Goal: Task Accomplishment & Management: Use online tool/utility

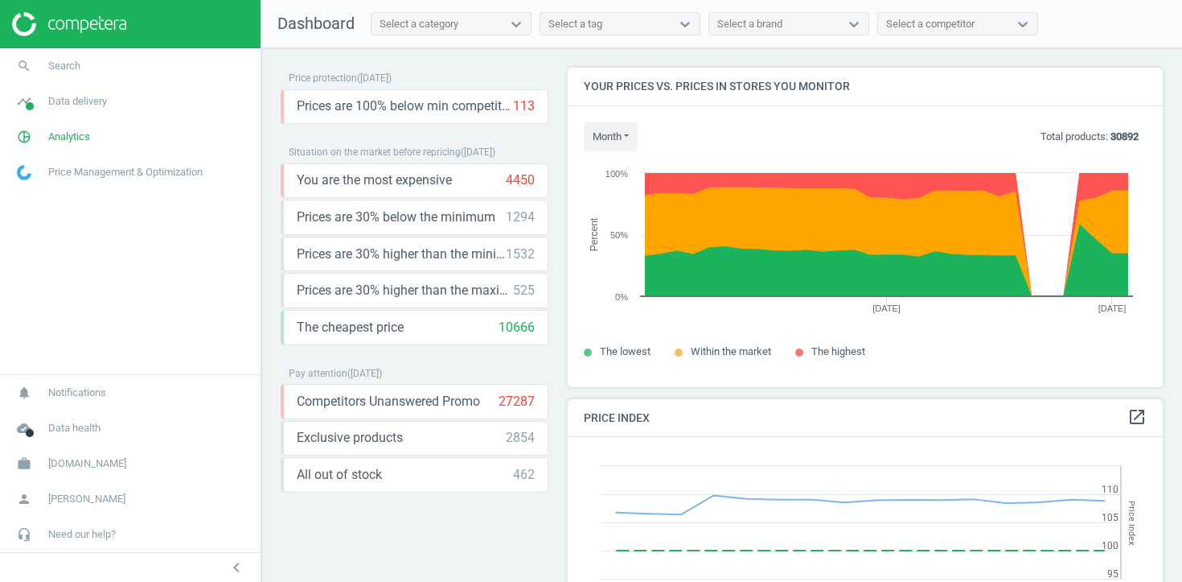
scroll to position [371, 596]
click at [135, 64] on link "search Search" at bounding box center [130, 65] width 261 height 35
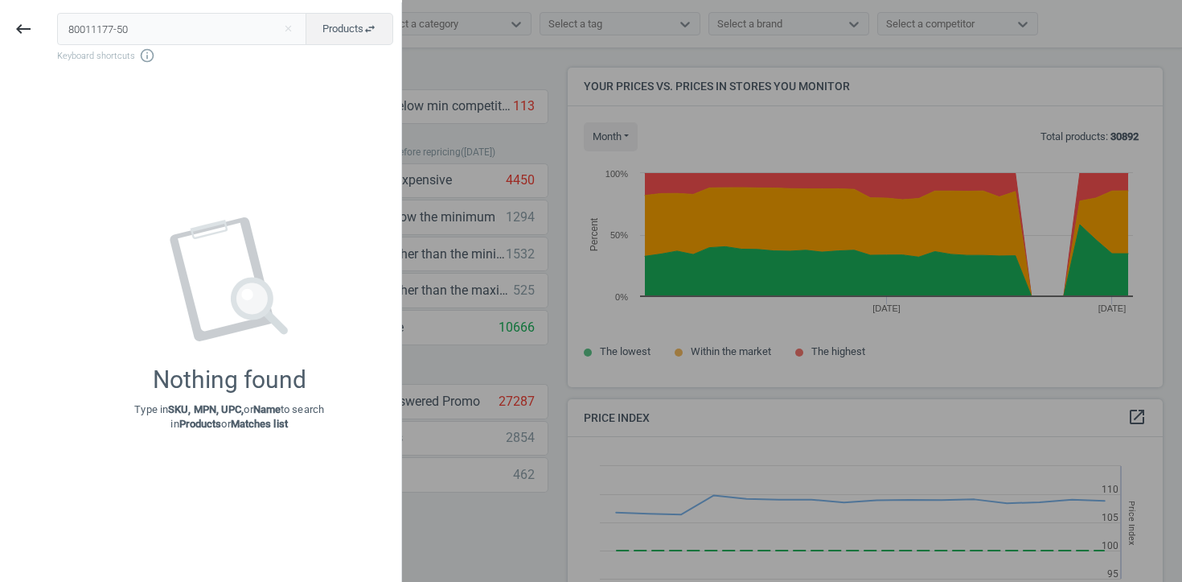
type input "80011177-50"
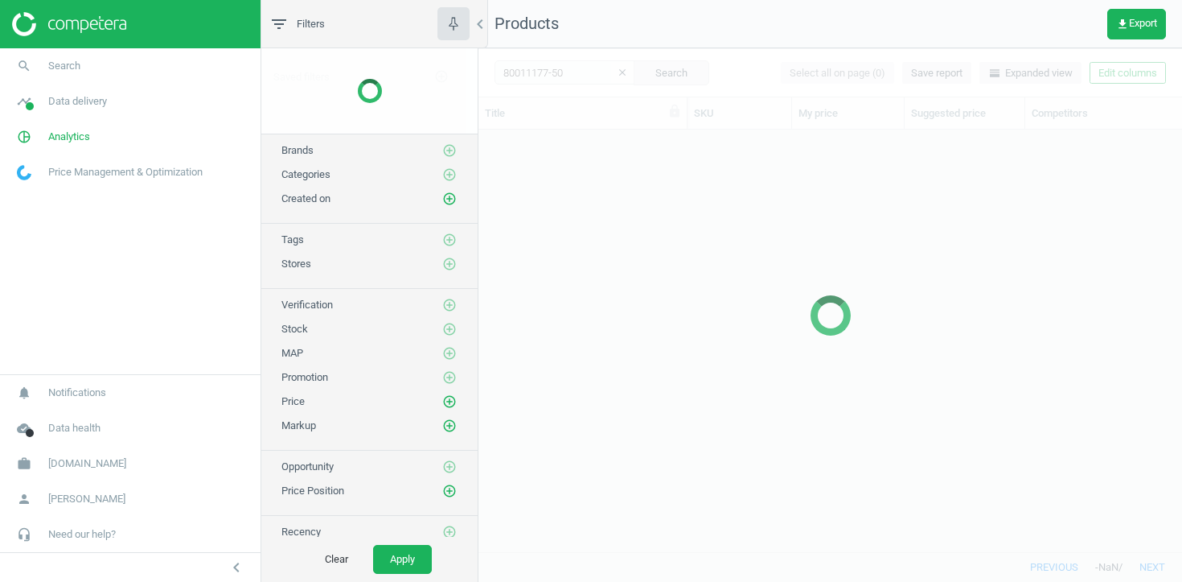
scroll to position [421, 704]
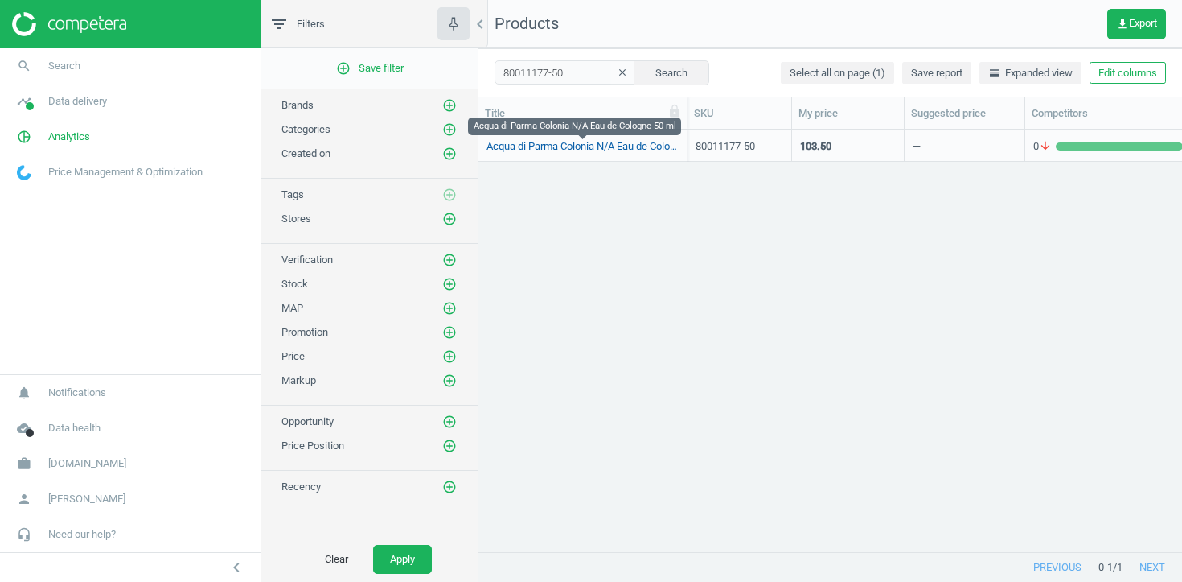
click at [590, 146] on link "Acqua di Parma Colonia N/A Eau de Cologne 50 ml" at bounding box center [583, 146] width 192 height 14
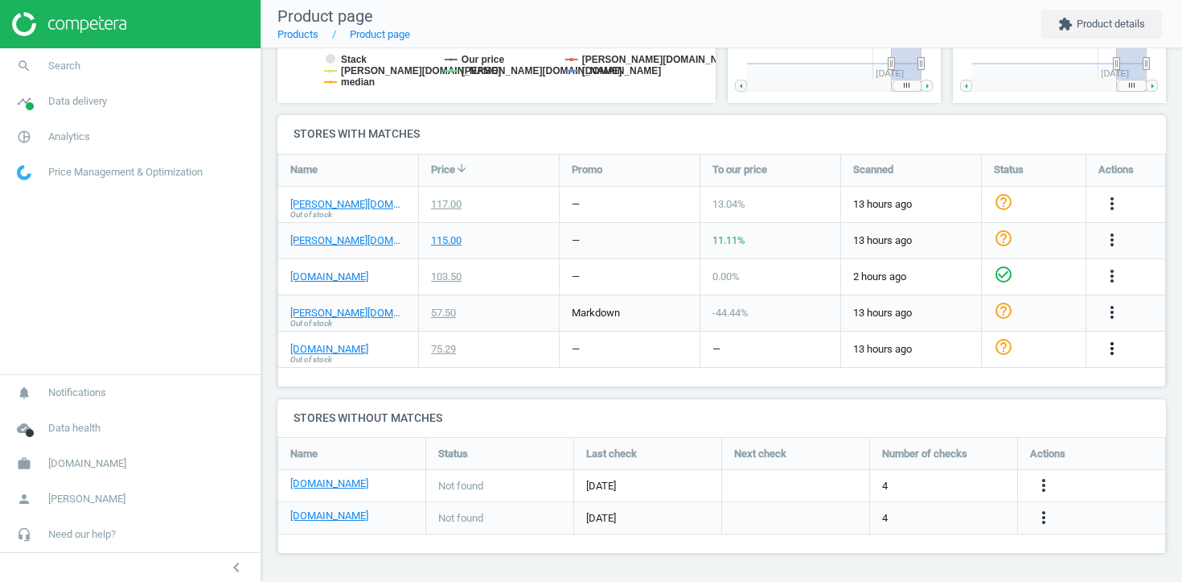
click at [1108, 347] on icon "more_vert" at bounding box center [1112, 348] width 19 height 19
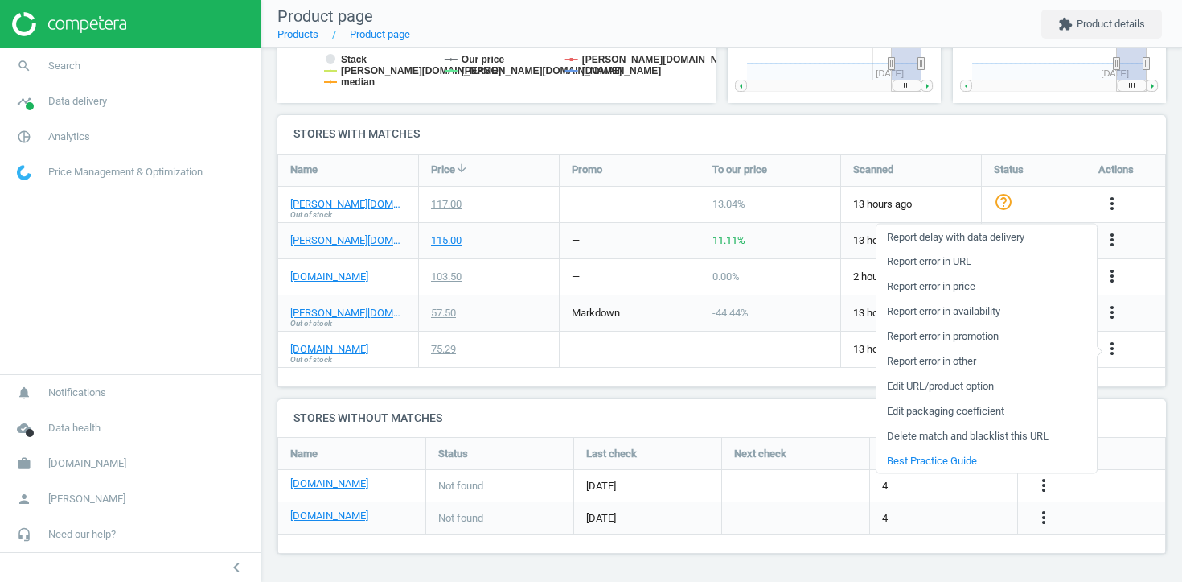
click at [984, 381] on link "Edit URL/product option" at bounding box center [987, 385] width 220 height 25
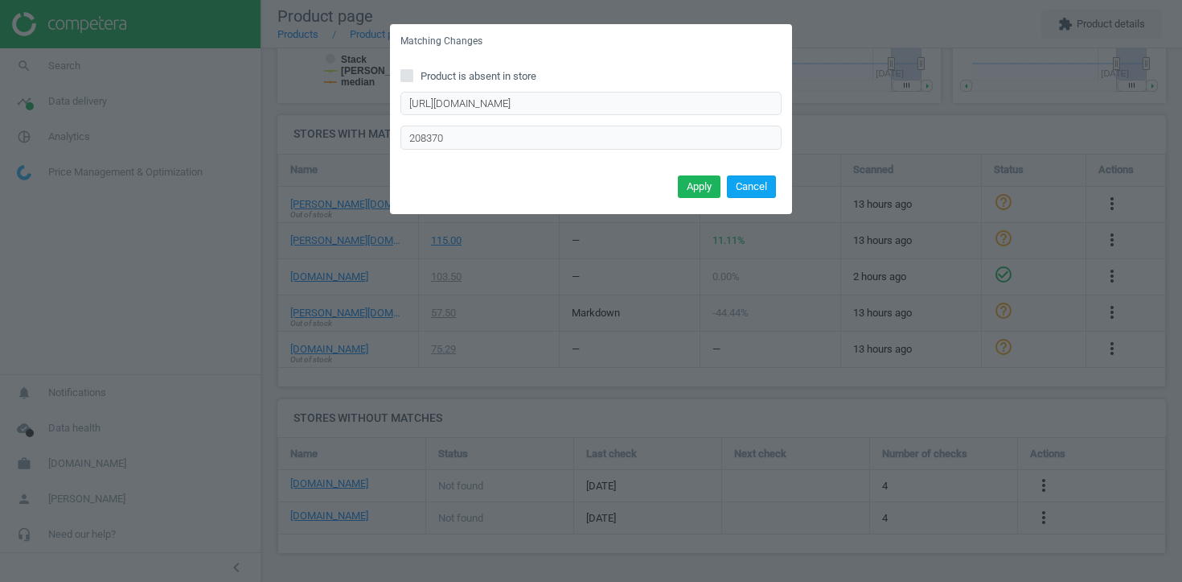
click at [750, 186] on button "Cancel" at bounding box center [751, 186] width 49 height 23
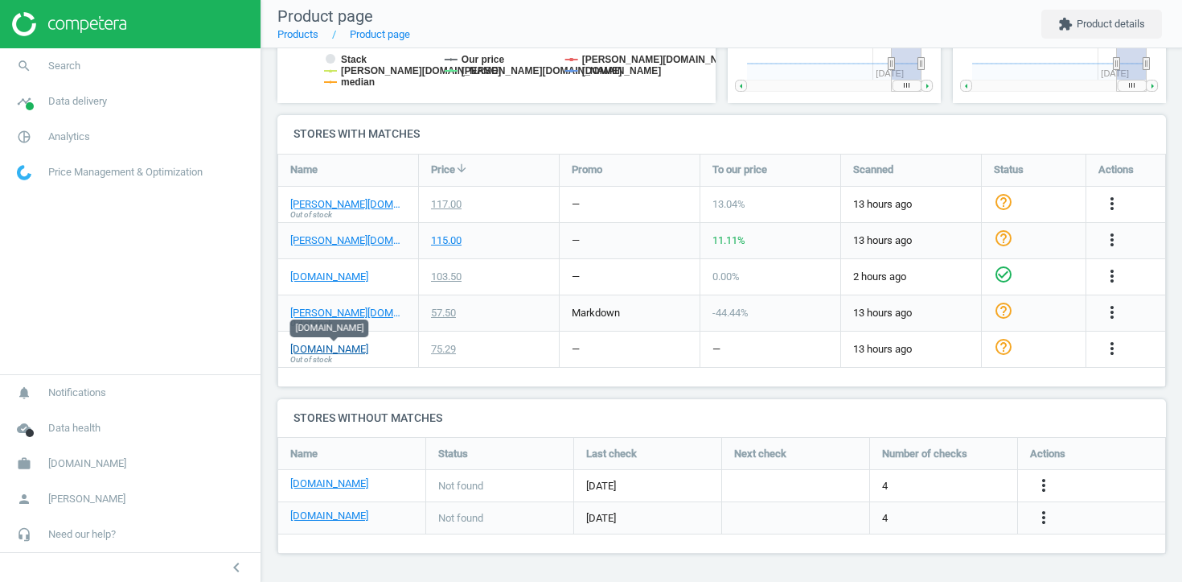
click at [317, 349] on link "[DOMAIN_NAME]" at bounding box center [329, 349] width 78 height 14
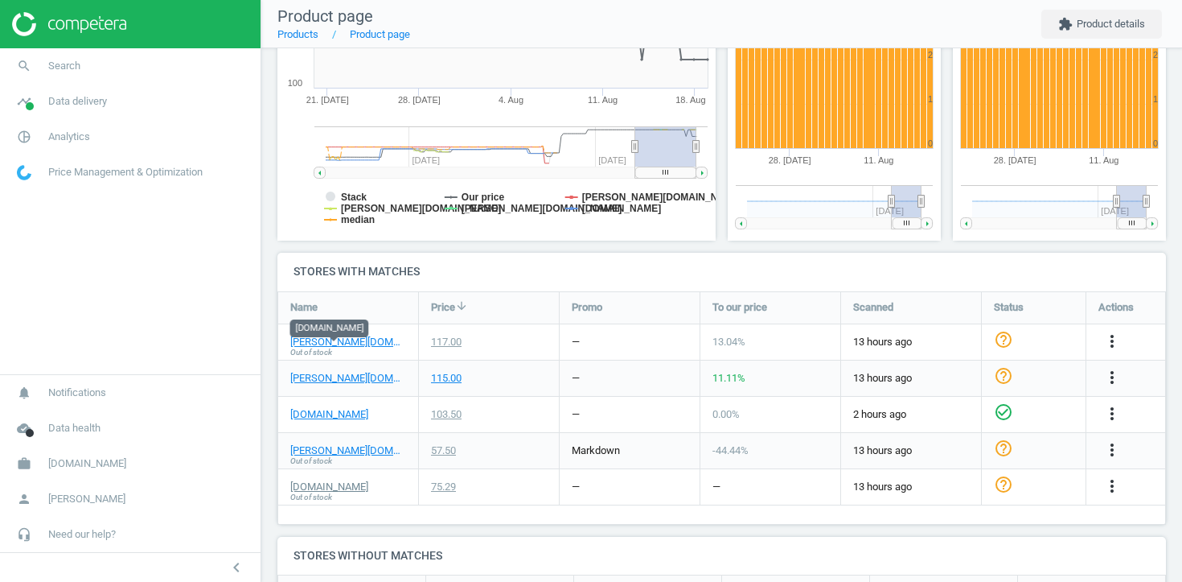
scroll to position [477, 0]
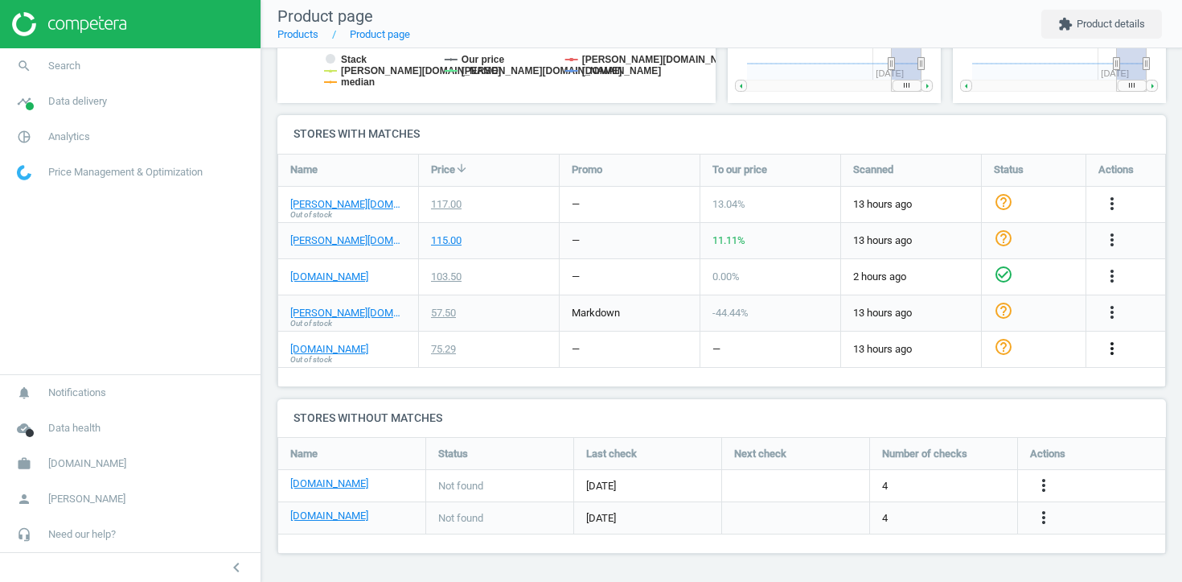
click at [1120, 346] on icon "more_vert" at bounding box center [1112, 348] width 19 height 19
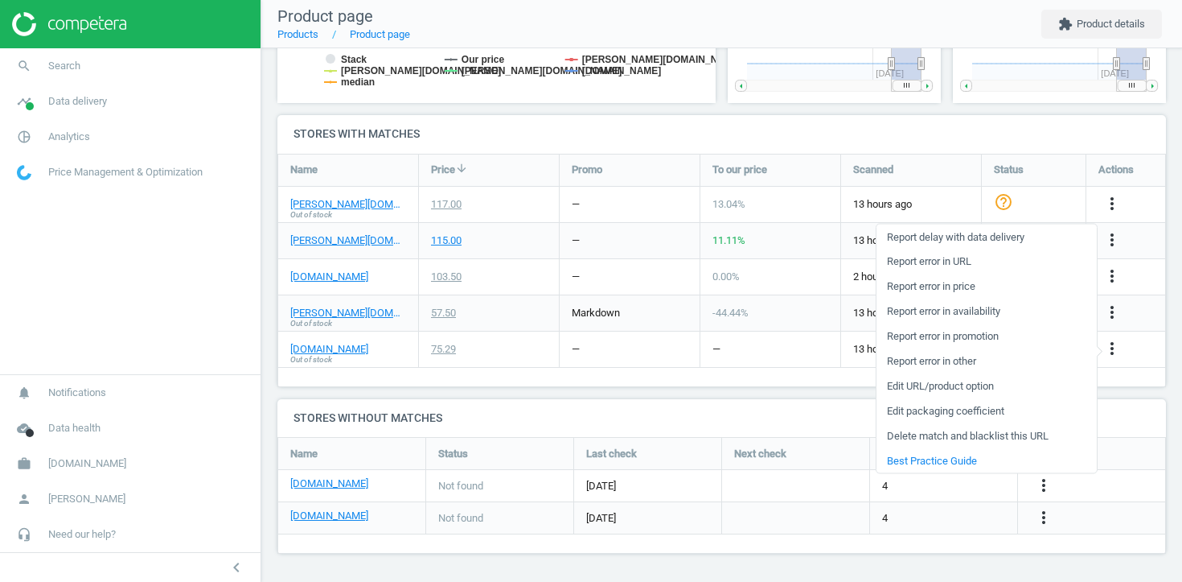
click at [988, 384] on link "Edit URL/product option" at bounding box center [987, 385] width 220 height 25
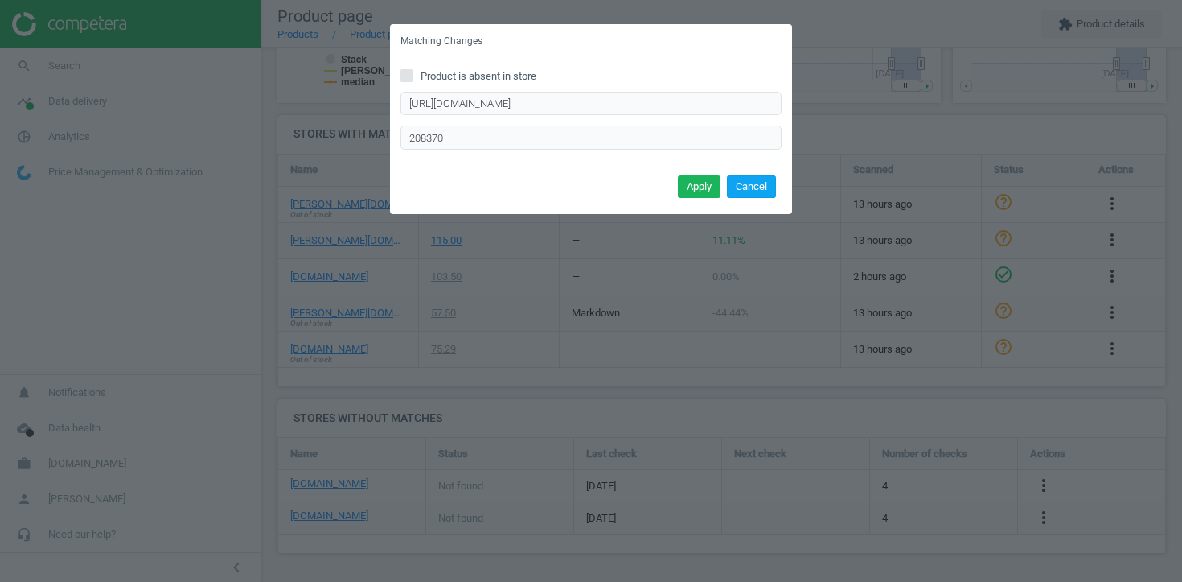
click at [743, 179] on button "Cancel" at bounding box center [751, 186] width 49 height 23
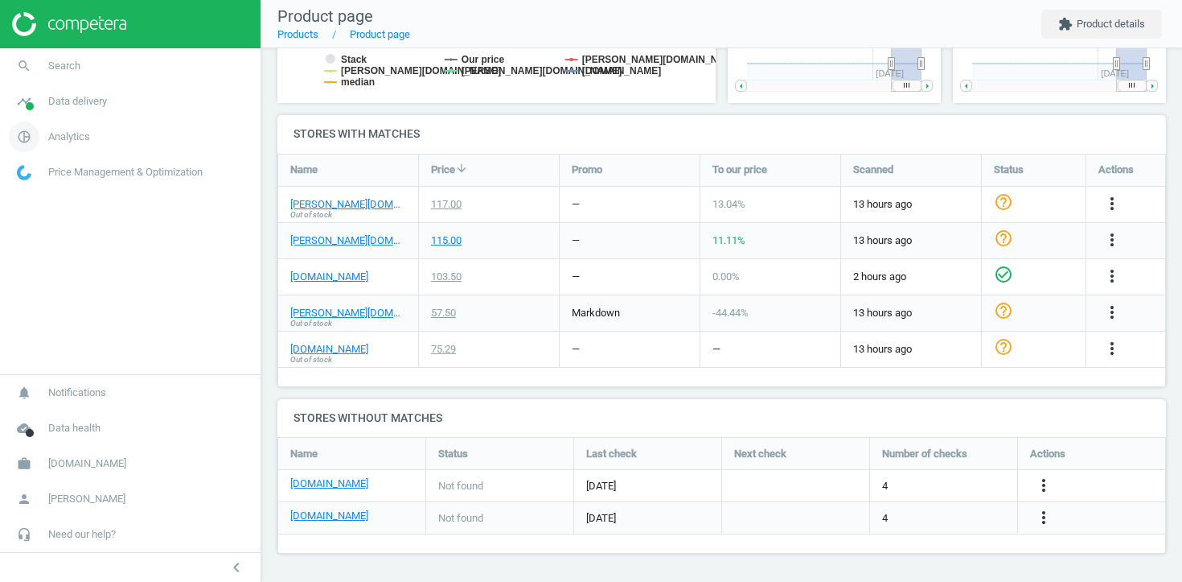
click at [64, 140] on span "Analytics" at bounding box center [69, 137] width 42 height 14
click at [42, 195] on span "Products" at bounding box center [37, 195] width 38 height 13
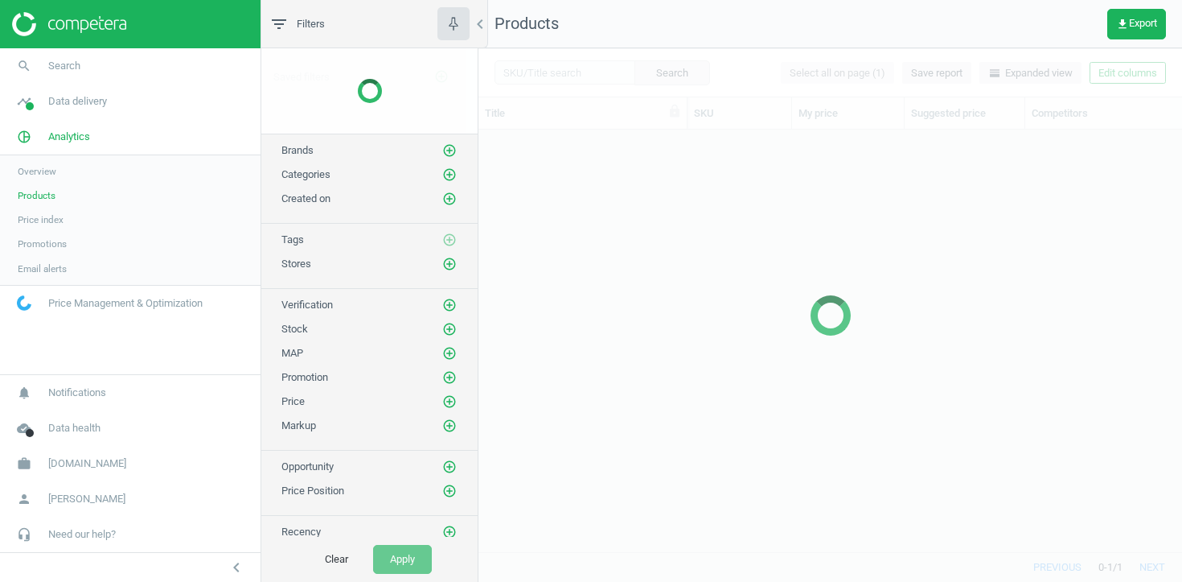
scroll to position [421, 704]
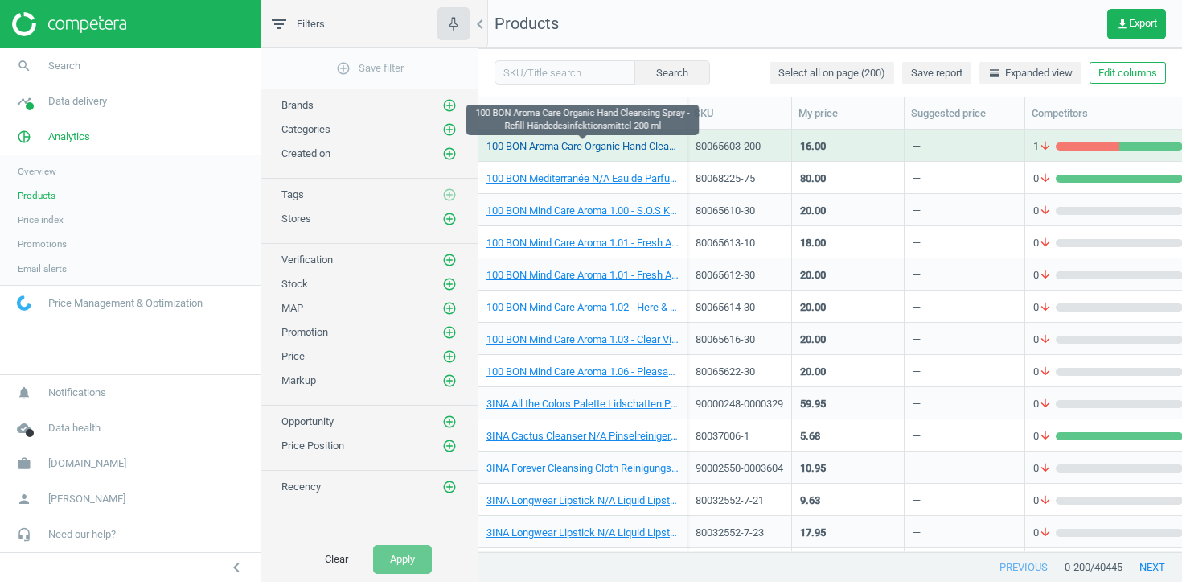
click at [532, 146] on link "100 BON Aroma Care Organic Hand Cleansing Spray - Refill Händedesinfektionsmitt…" at bounding box center [583, 146] width 192 height 14
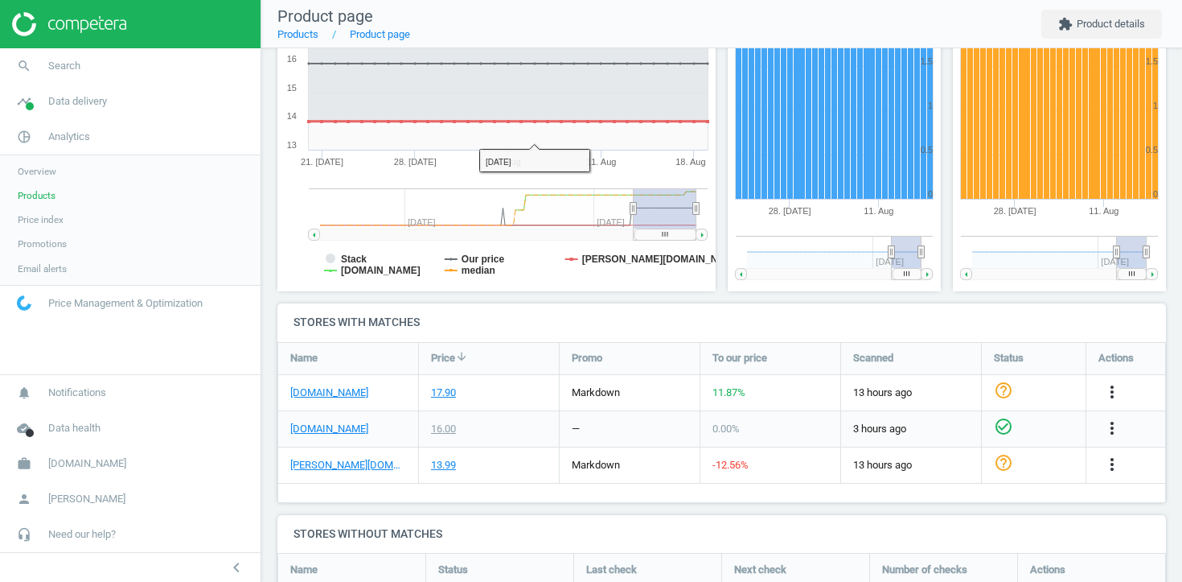
scroll to position [342, 0]
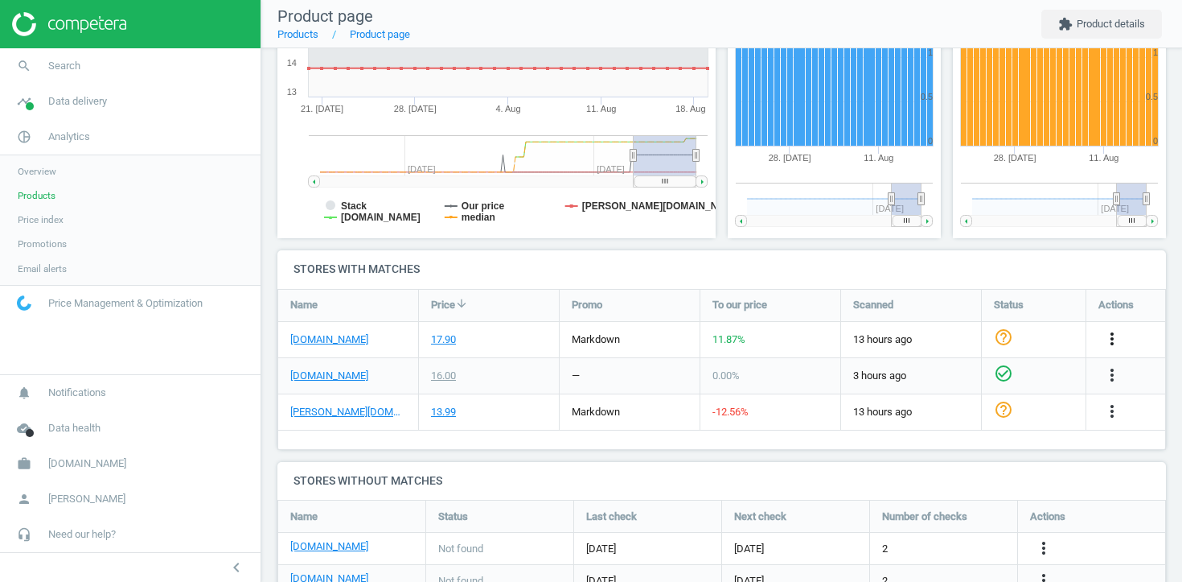
click at [1117, 335] on icon "more_vert" at bounding box center [1112, 338] width 19 height 19
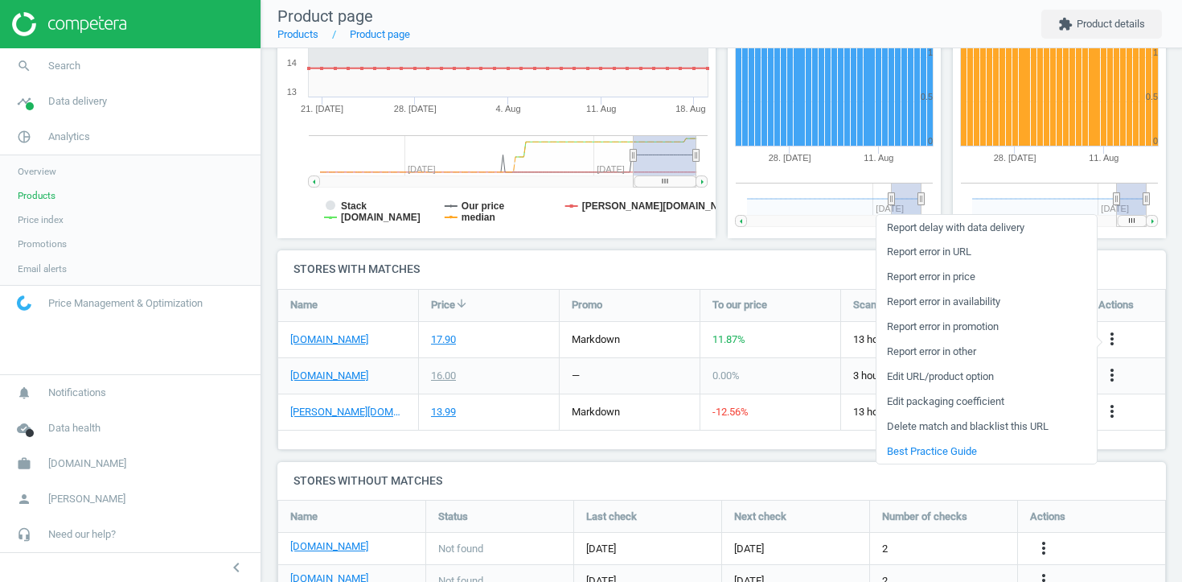
click at [981, 377] on link "Edit URL/product option" at bounding box center [987, 376] width 220 height 25
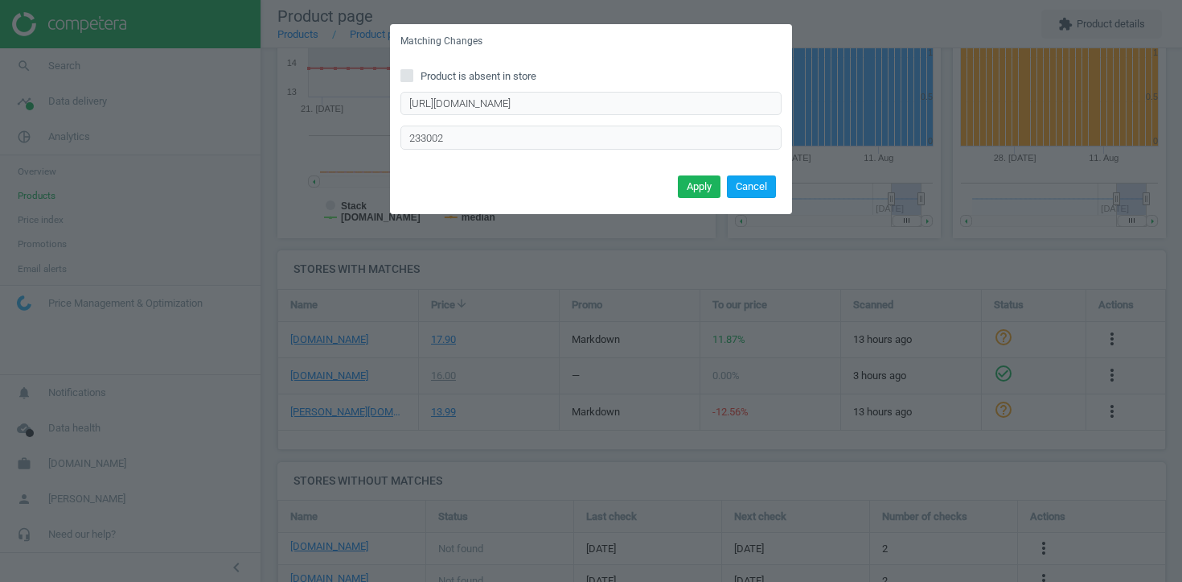
click at [733, 187] on button "Cancel" at bounding box center [751, 186] width 49 height 23
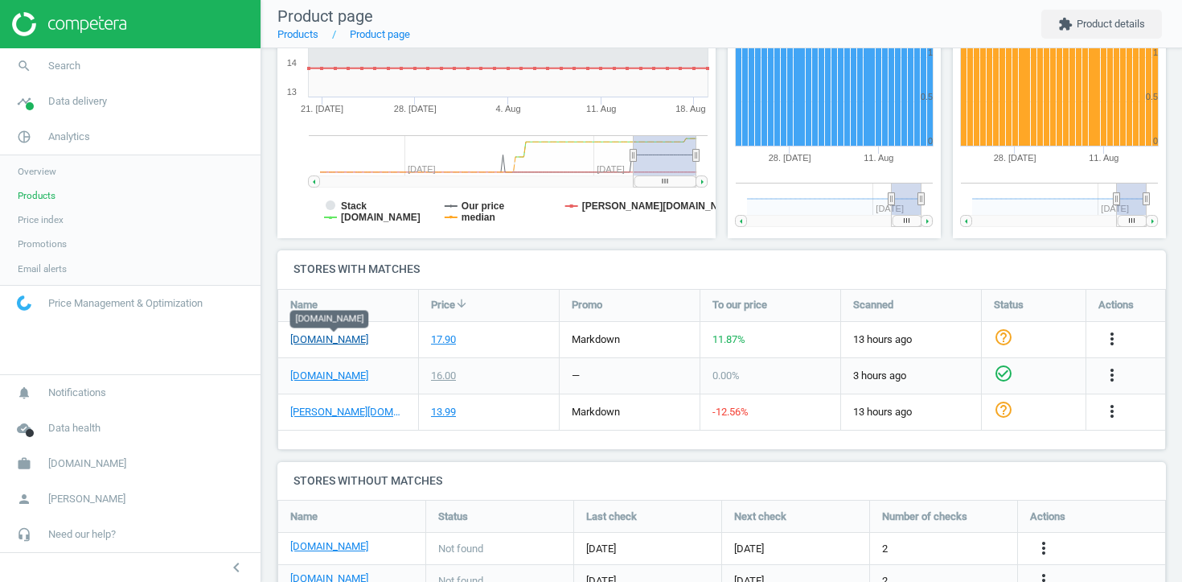
click at [358, 334] on link "[DOMAIN_NAME]" at bounding box center [329, 339] width 78 height 14
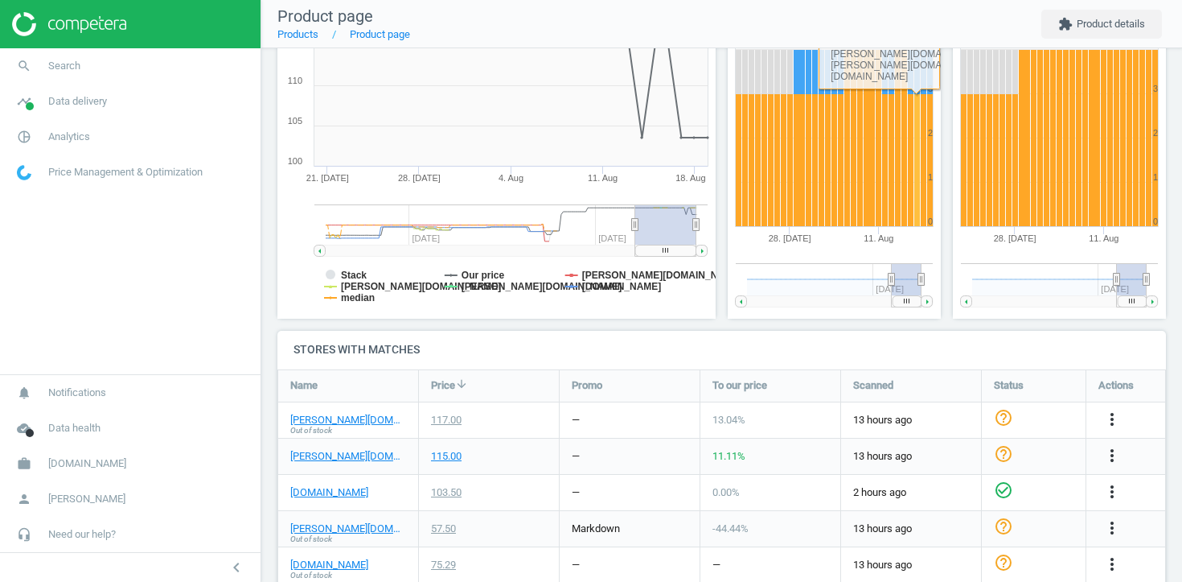
scroll to position [477, 0]
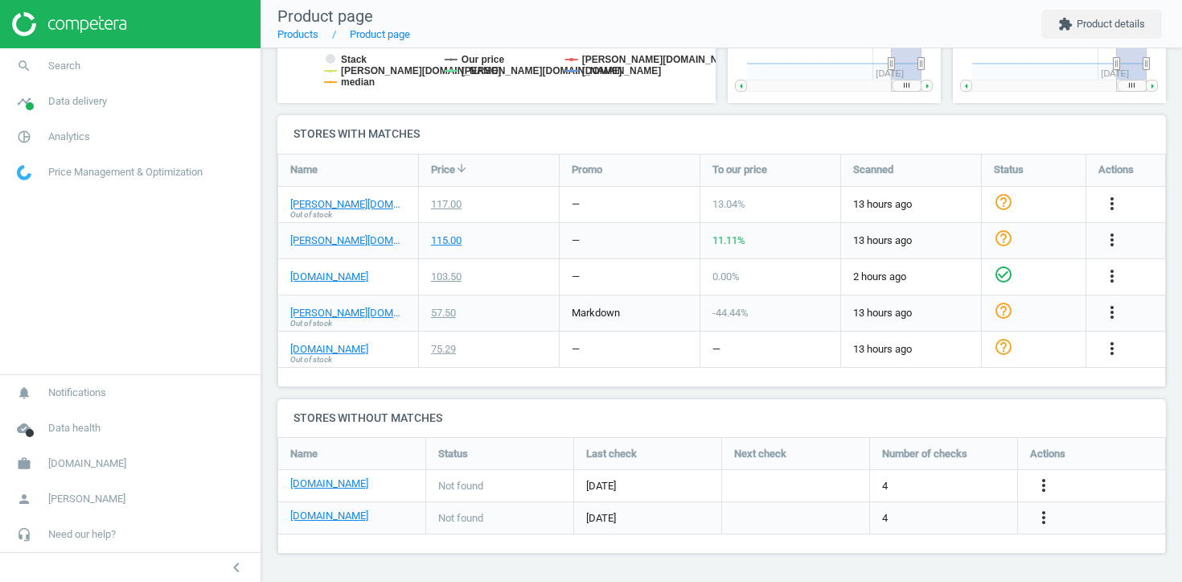
click at [1101, 350] on div "more_vert" at bounding box center [1114, 349] width 31 height 21
click at [1114, 350] on icon "more_vert" at bounding box center [1112, 348] width 19 height 19
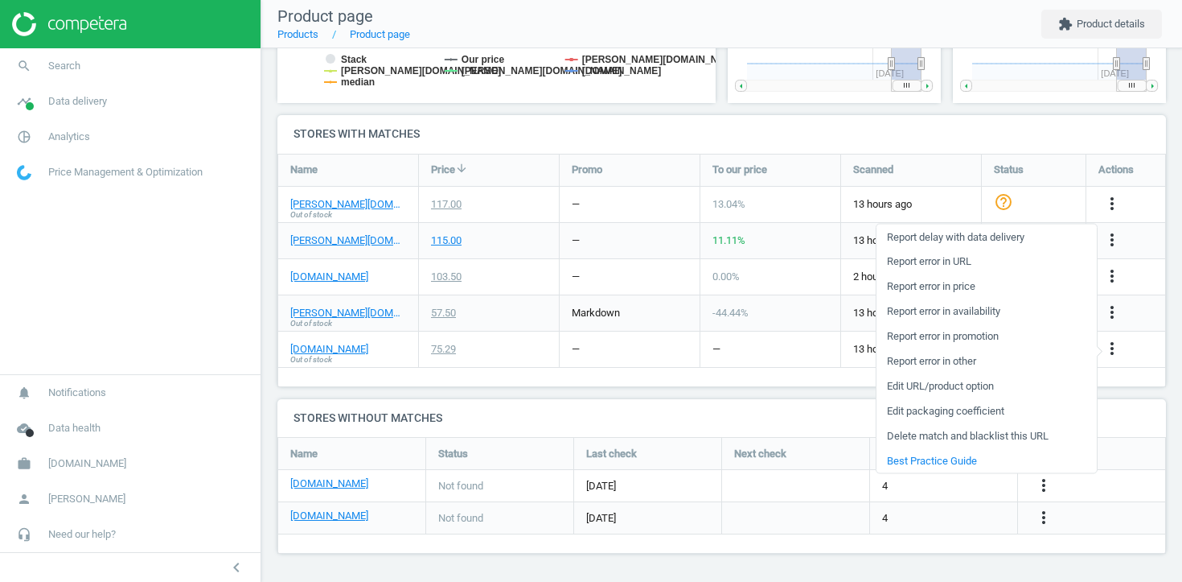
click at [964, 381] on link "Edit URL/product option" at bounding box center [987, 385] width 220 height 25
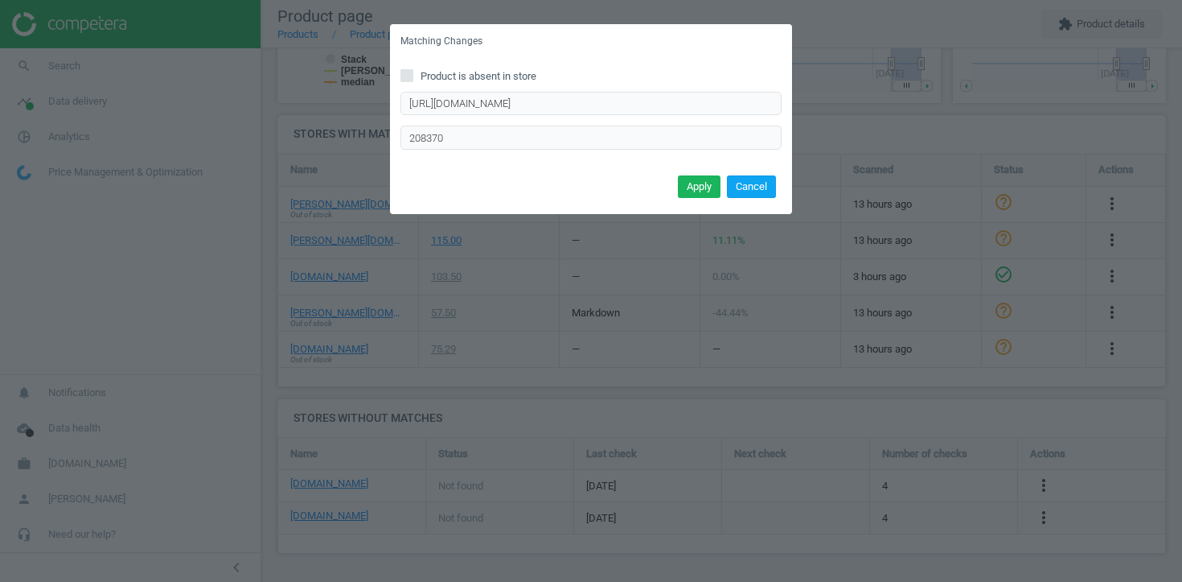
click at [760, 190] on button "Cancel" at bounding box center [751, 186] width 49 height 23
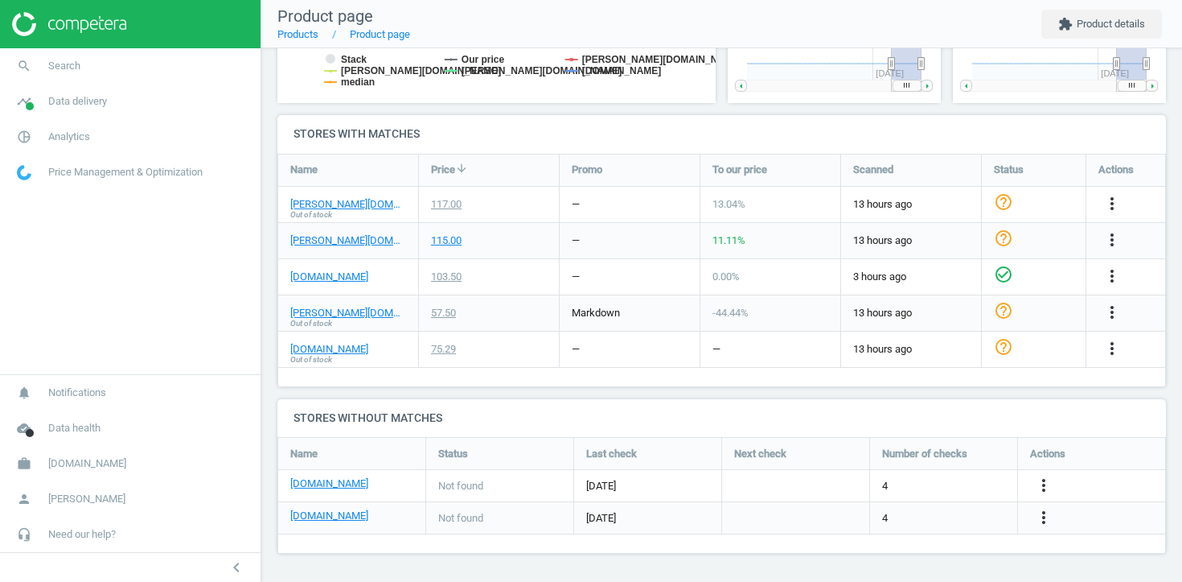
click at [1125, 343] on div "more_vert" at bounding box center [1114, 349] width 31 height 21
click at [1115, 348] on icon "more_vert" at bounding box center [1112, 348] width 19 height 19
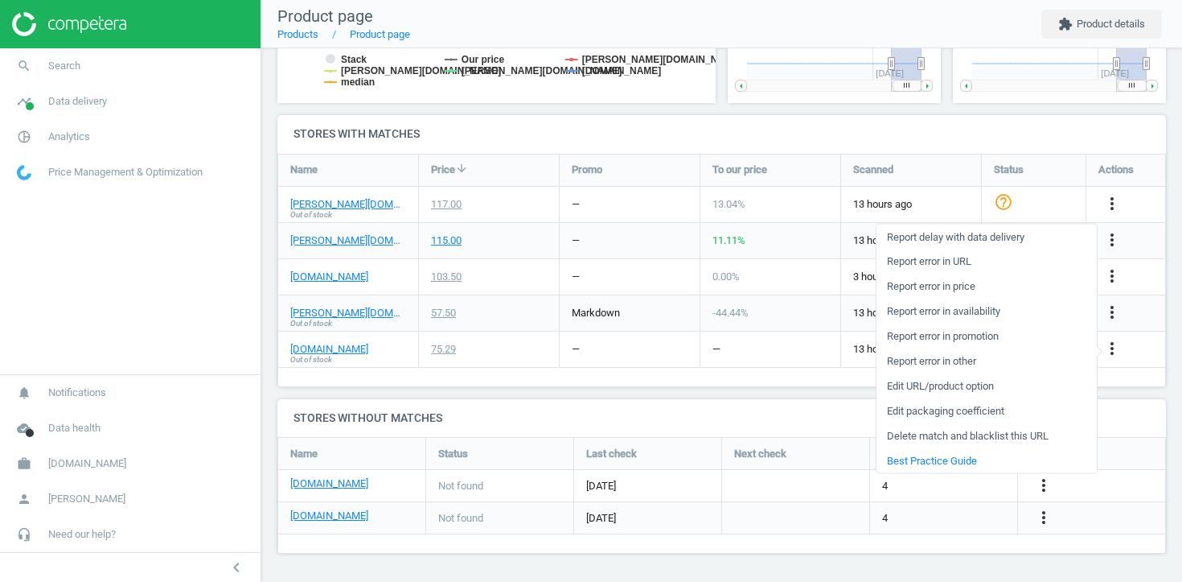
click at [945, 385] on link "Edit URL/product option" at bounding box center [987, 385] width 220 height 25
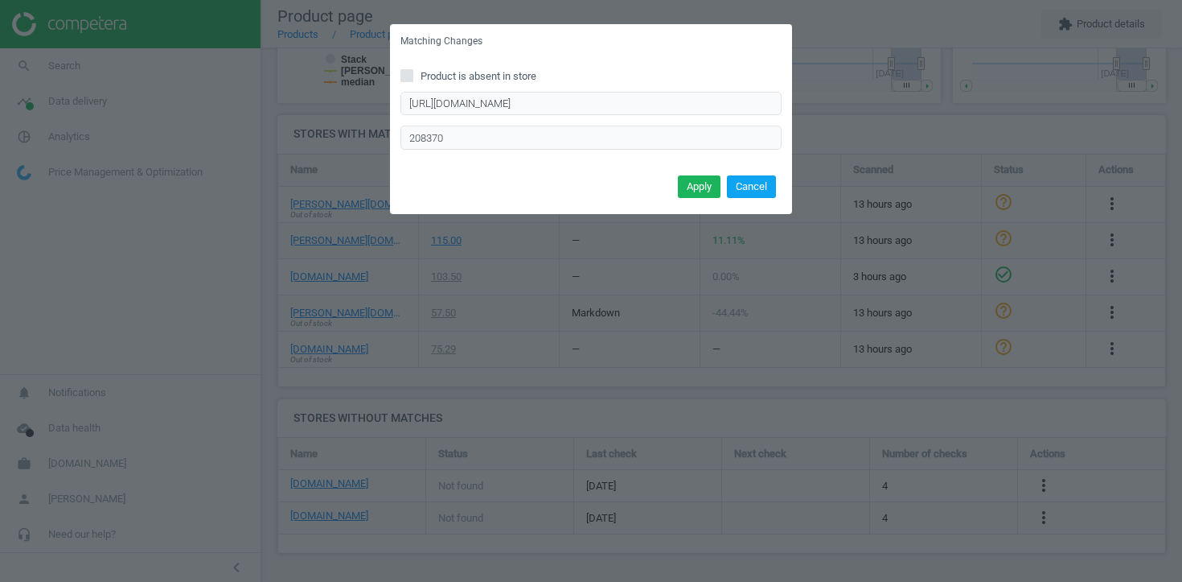
click at [751, 190] on button "Cancel" at bounding box center [751, 186] width 49 height 23
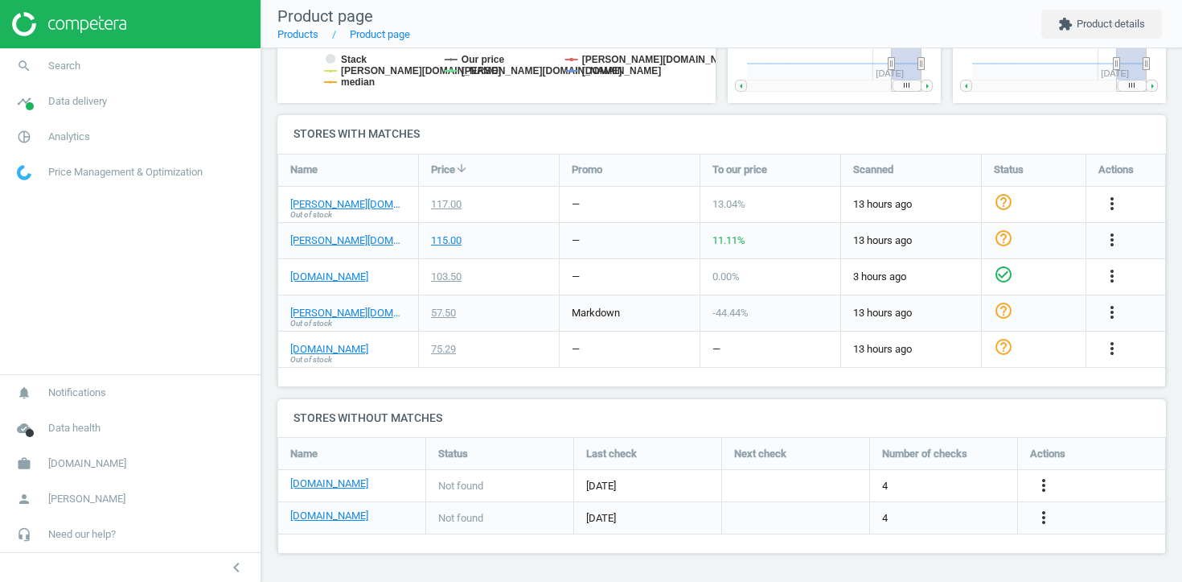
click at [1125, 352] on div "more_vert" at bounding box center [1114, 349] width 31 height 21
click at [1108, 346] on icon "more_vert" at bounding box center [1112, 348] width 19 height 19
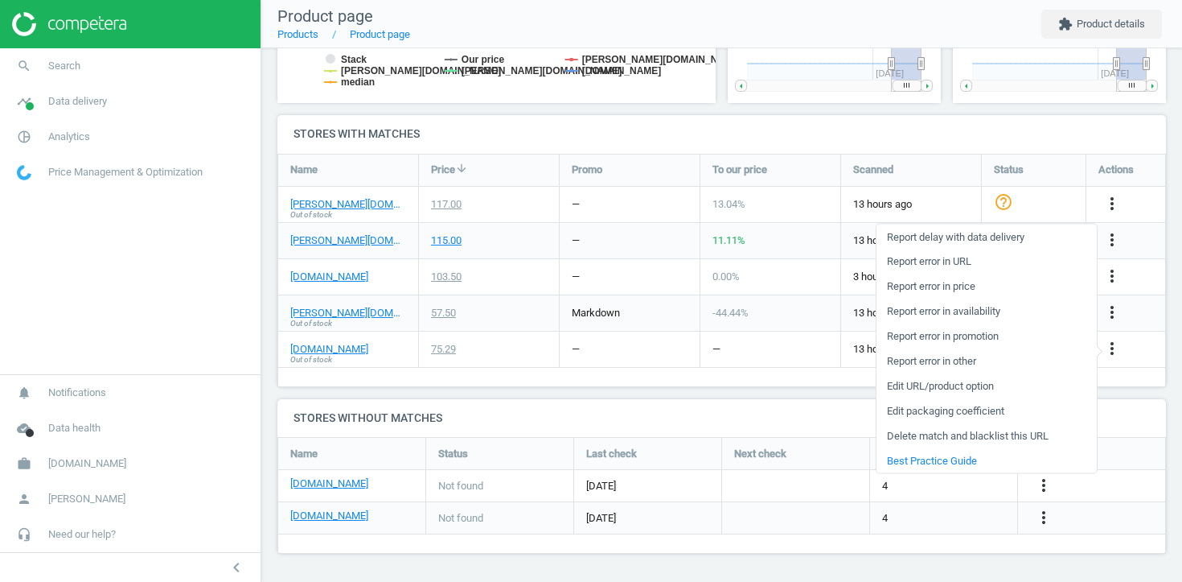
click at [955, 381] on link "Edit URL/product option" at bounding box center [987, 385] width 220 height 25
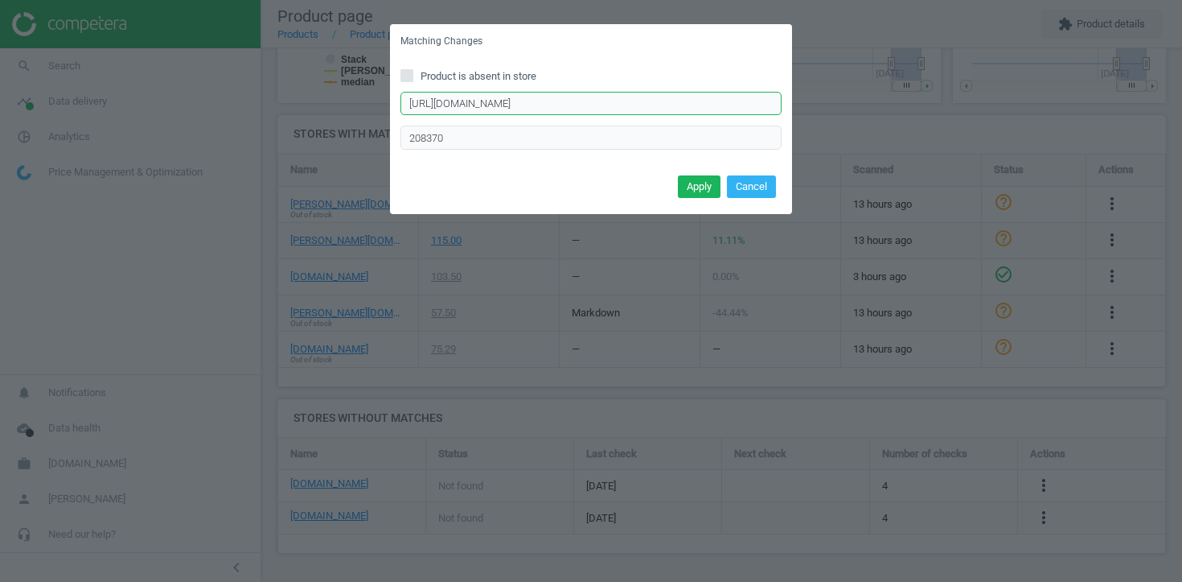
click at [572, 110] on input "https://www.parfumdreams.de/Acqua-di-Parma/Unisexduefte/Colonia/Eau-de-Cologne-…" at bounding box center [591, 104] width 381 height 24
paste input "222524"
type input "https://www.parfumdreams.de/Acqua-di-Parma/Unisexduefte/Colonia/Eau-de-Cologne-…"
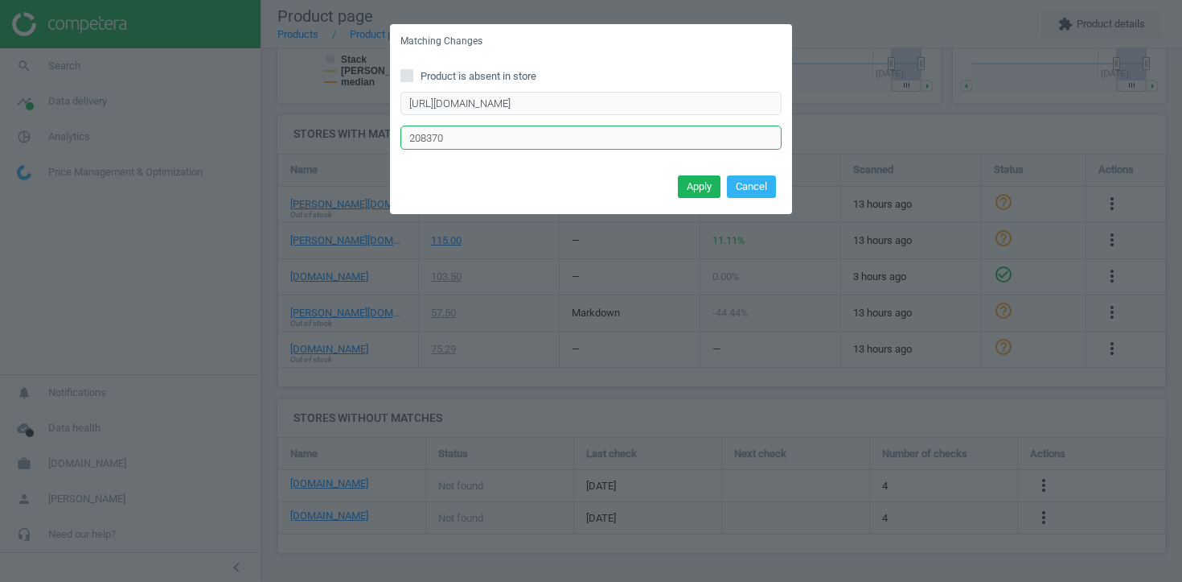
click at [479, 143] on input "208370" at bounding box center [591, 137] width 381 height 24
paste input "1221239"
type input "1221239"
click at [689, 185] on button "Apply" at bounding box center [699, 186] width 43 height 23
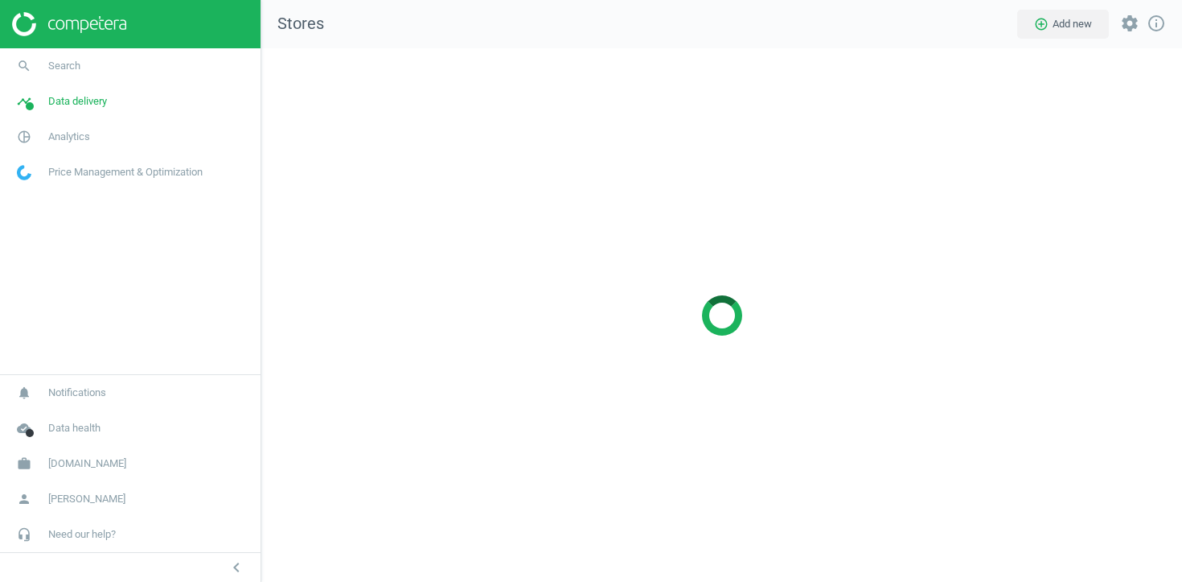
scroll to position [534, 922]
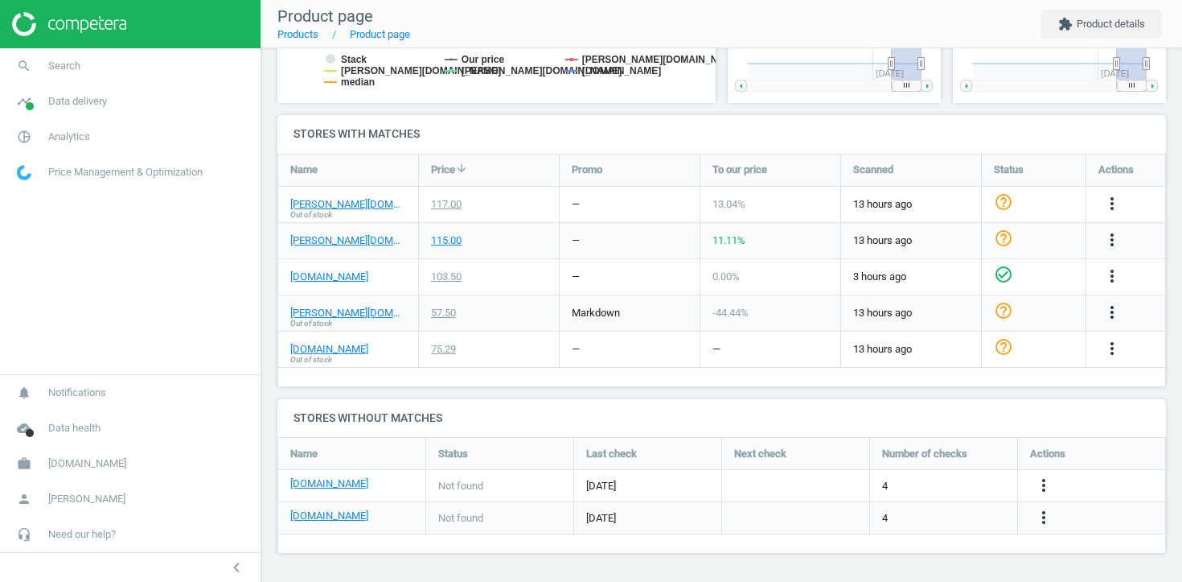
drag, startPoint x: 402, startPoint y: 349, endPoint x: 284, endPoint y: 346, distance: 118.3
click at [284, 346] on div "parfumdreams.de Out of stock" at bounding box center [348, 348] width 140 height 35
copy link "parfumdreams.de"
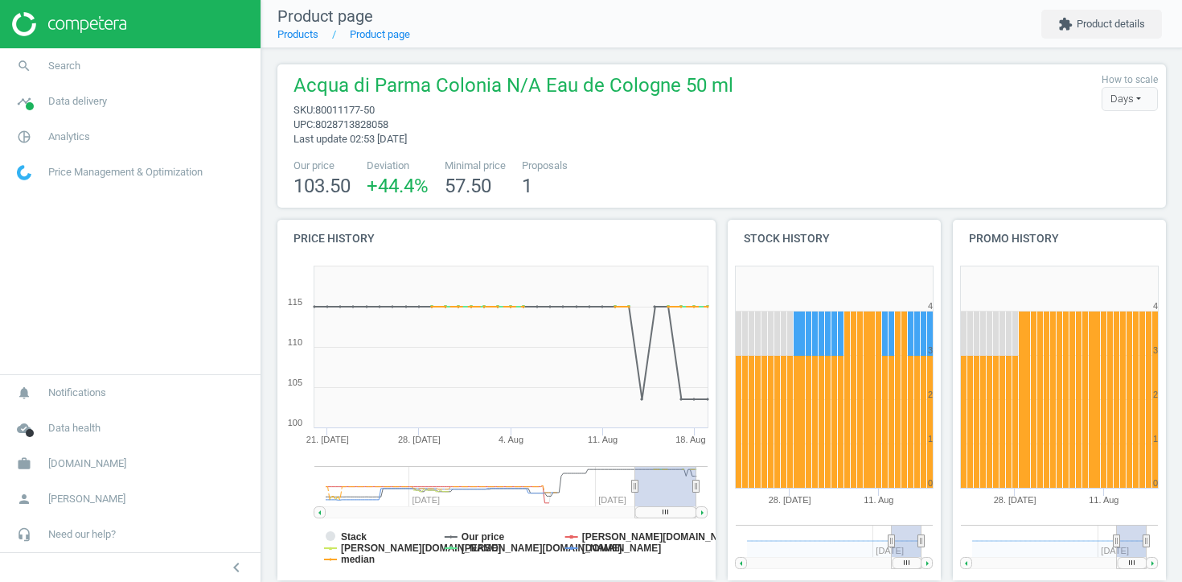
scroll to position [477, 0]
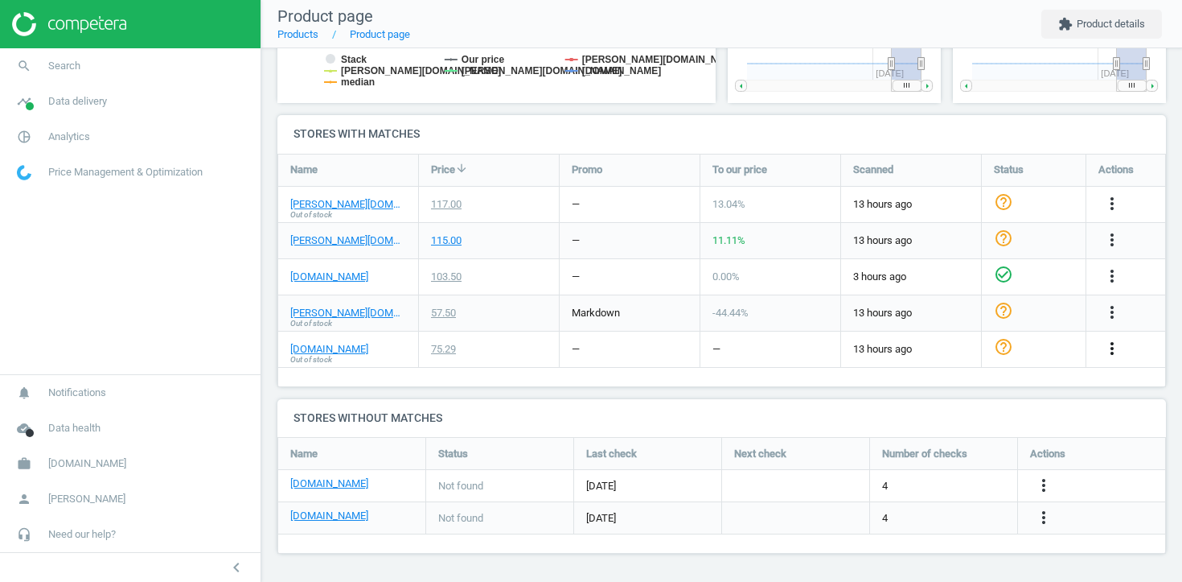
click at [1106, 344] on icon "more_vert" at bounding box center [1112, 348] width 19 height 19
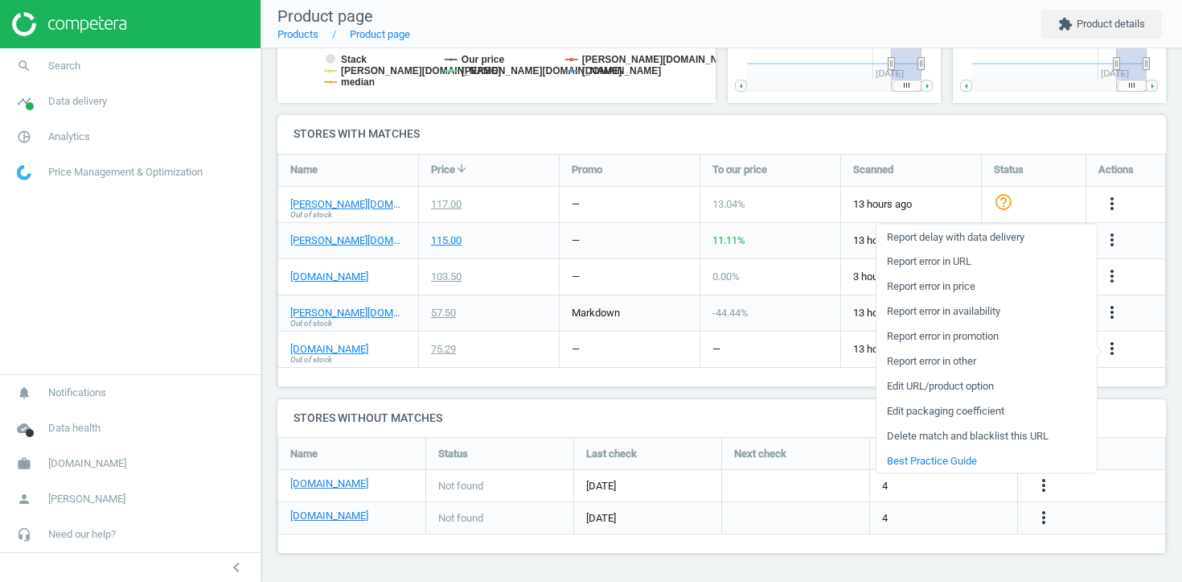
click at [924, 380] on link "Edit URL/product option" at bounding box center [987, 385] width 220 height 25
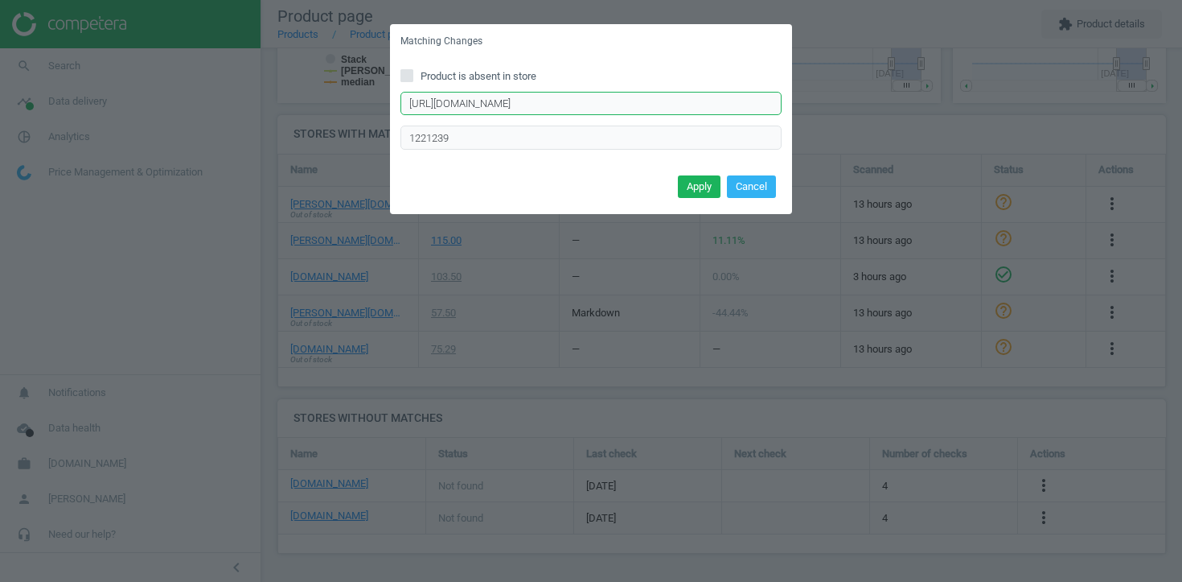
click at [732, 102] on input "[URL][DOMAIN_NAME]" at bounding box center [591, 104] width 381 height 24
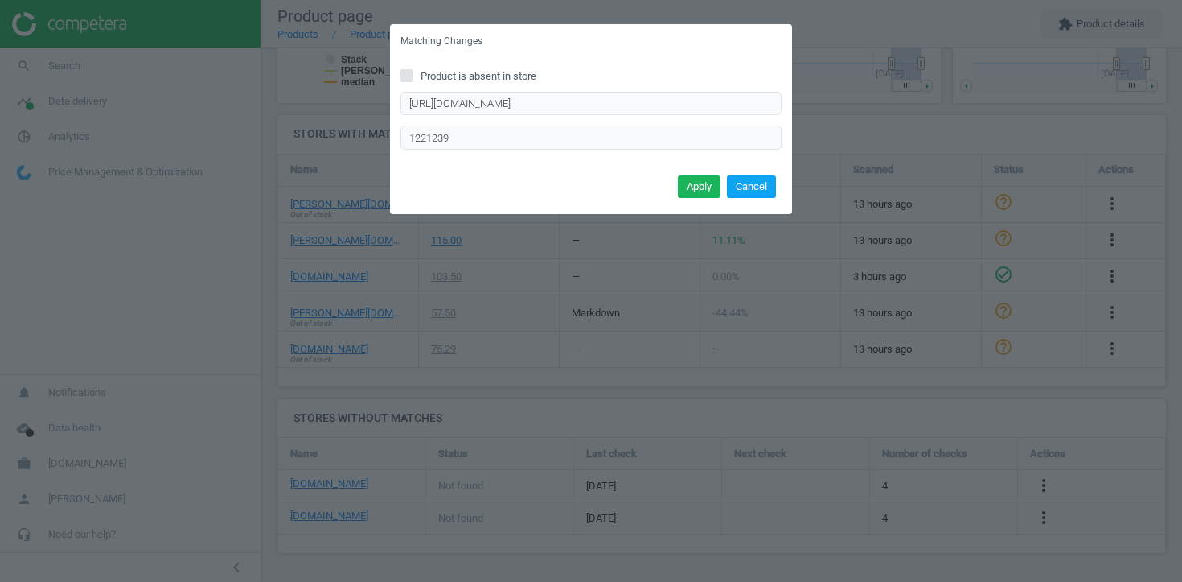
click at [752, 187] on button "Cancel" at bounding box center [751, 186] width 49 height 23
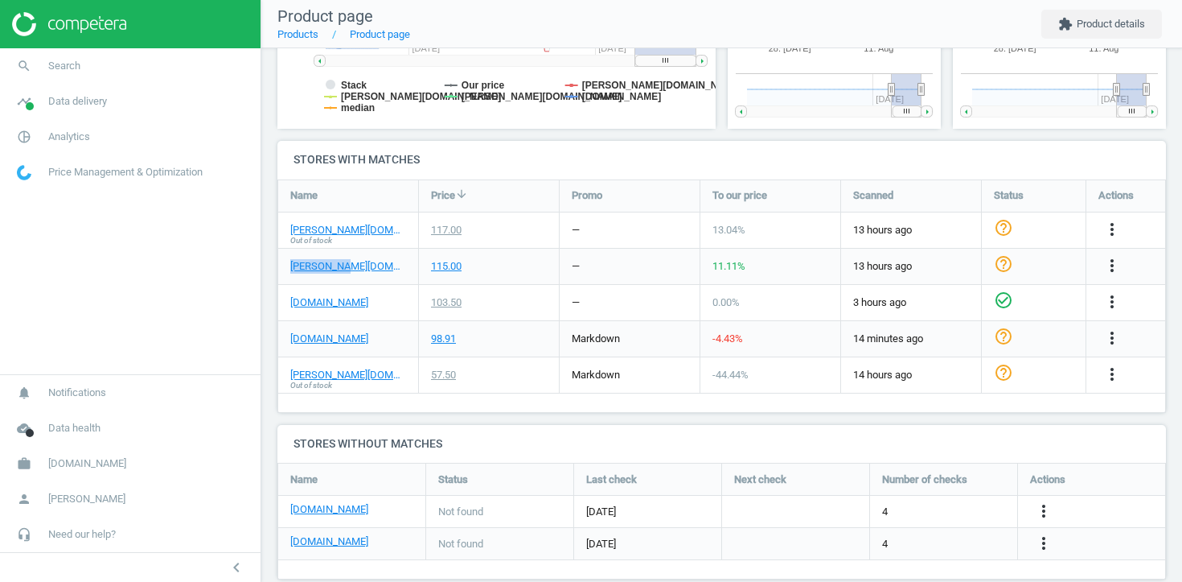
drag, startPoint x: 363, startPoint y: 257, endPoint x: 302, endPoint y: 277, distance: 64.4
click at [301, 276] on div "douglas.de" at bounding box center [348, 266] width 140 height 35
copy link "douglas.de"
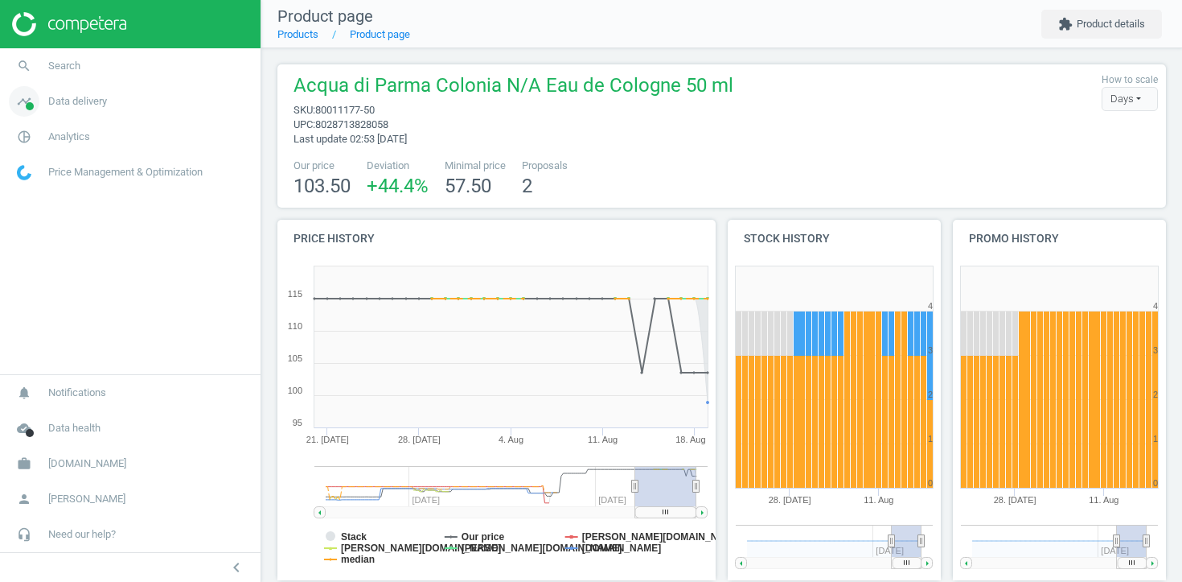
click at [61, 103] on span "Data delivery" at bounding box center [77, 101] width 59 height 14
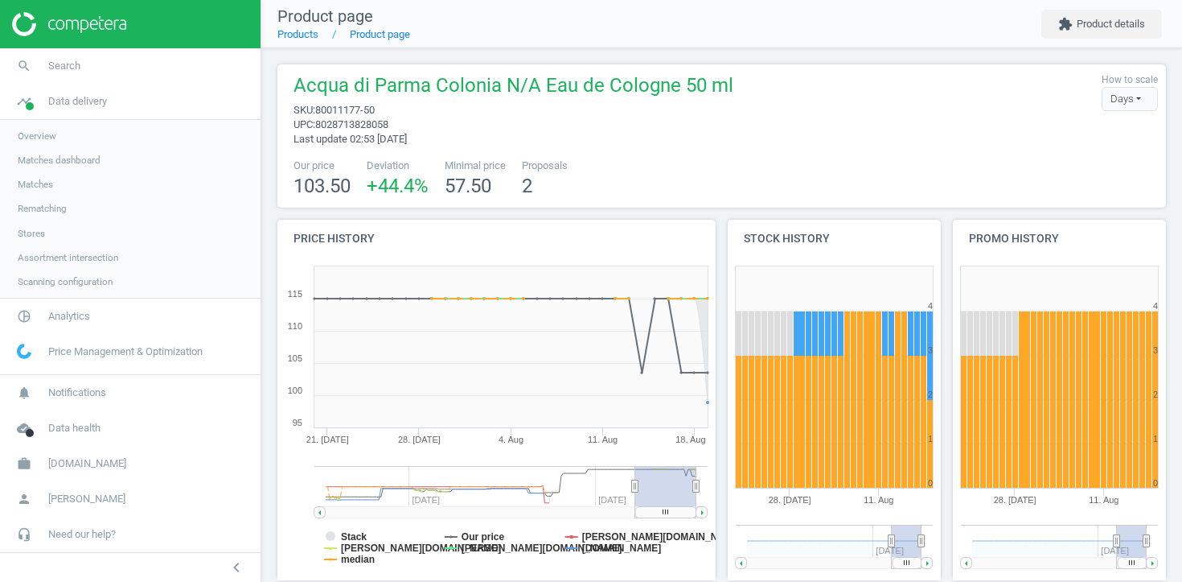
click at [31, 233] on span "Stores" at bounding box center [31, 233] width 27 height 13
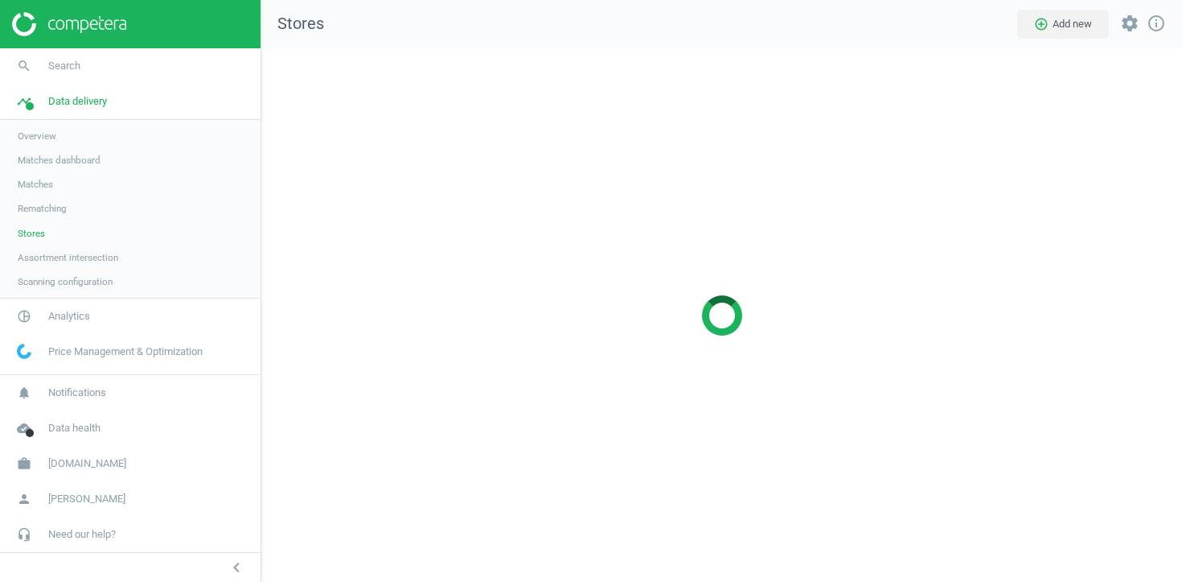
scroll to position [534, 922]
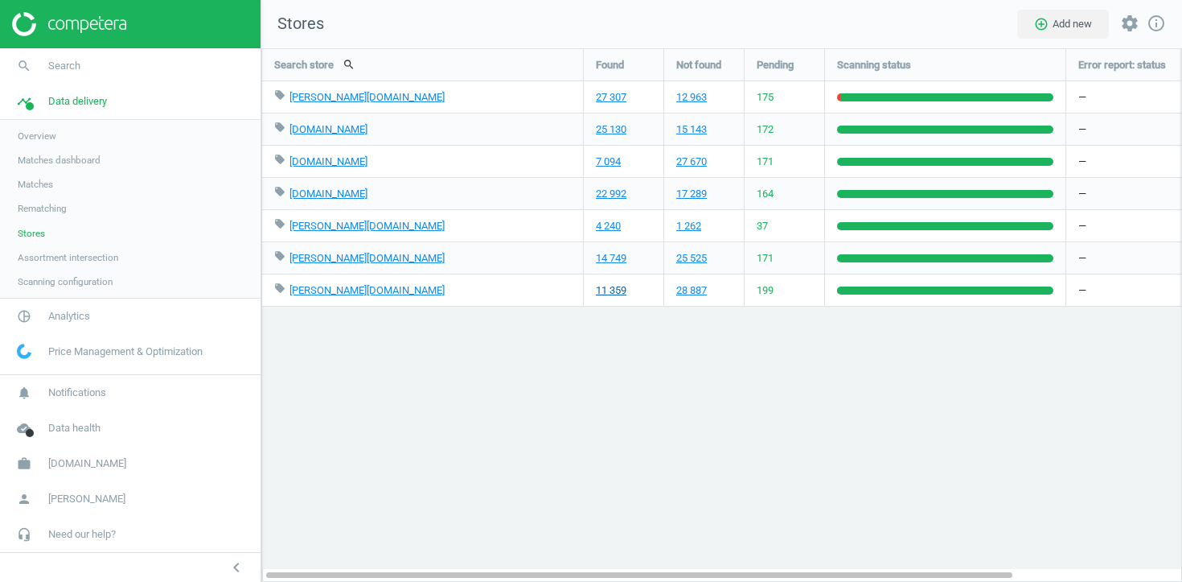
click at [603, 288] on link "11 359" at bounding box center [611, 290] width 31 height 14
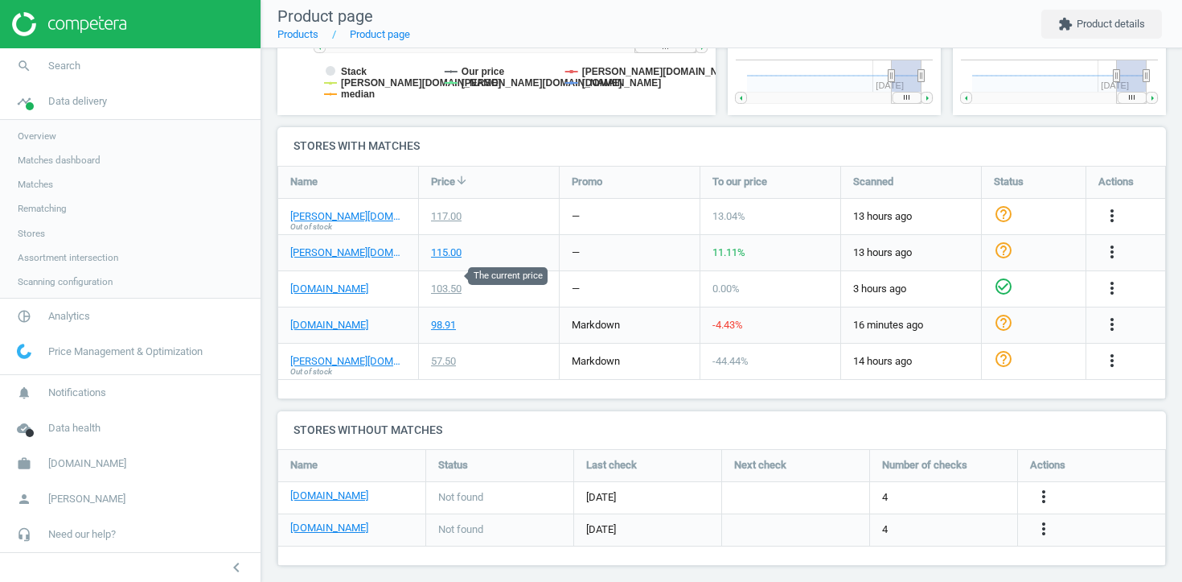
scroll to position [477, 0]
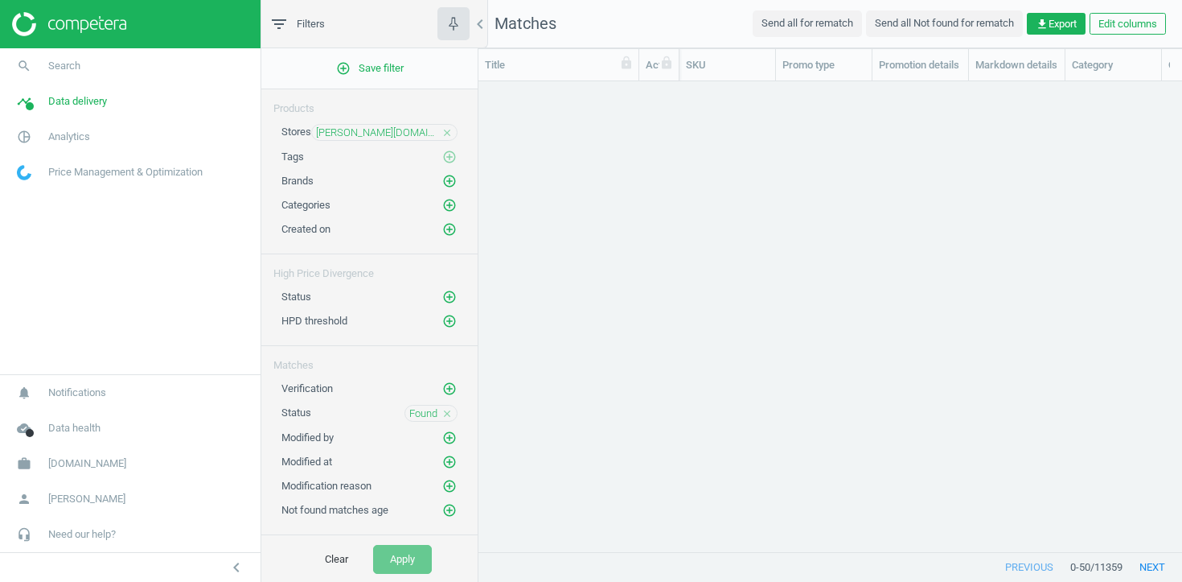
scroll to position [470, 704]
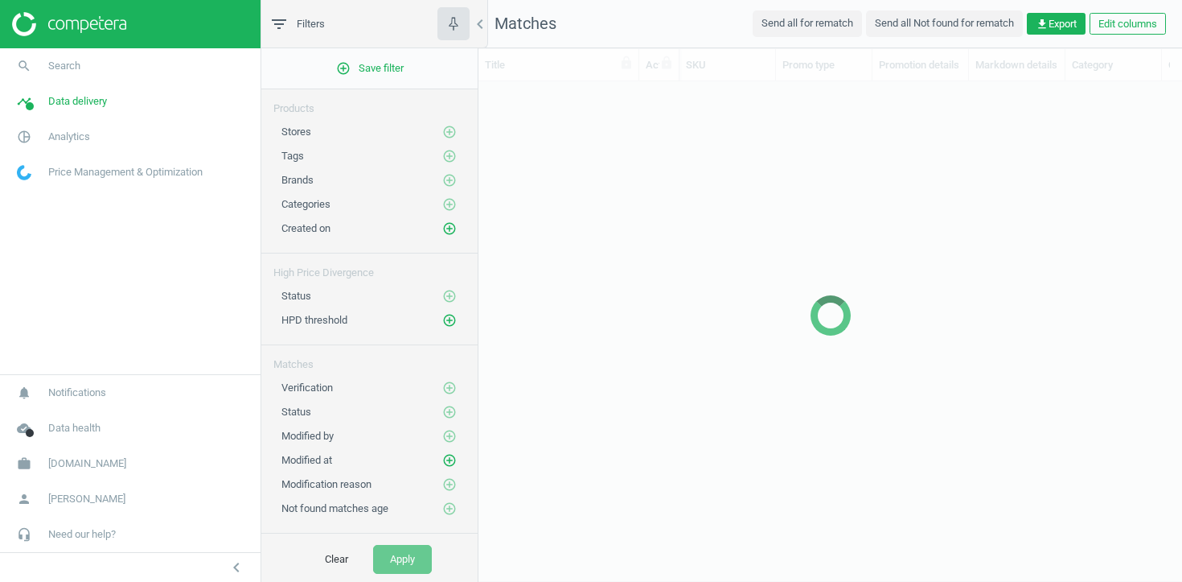
scroll to position [470, 704]
